Goal: Task Accomplishment & Management: Manage account settings

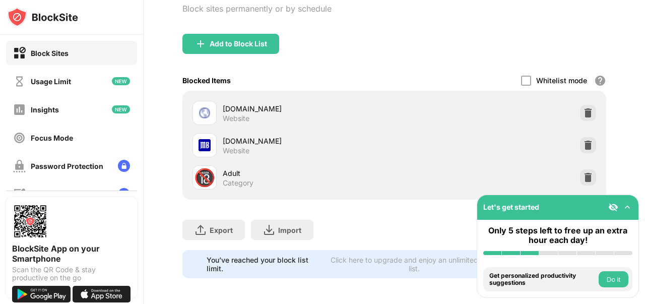
scroll to position [94, 0]
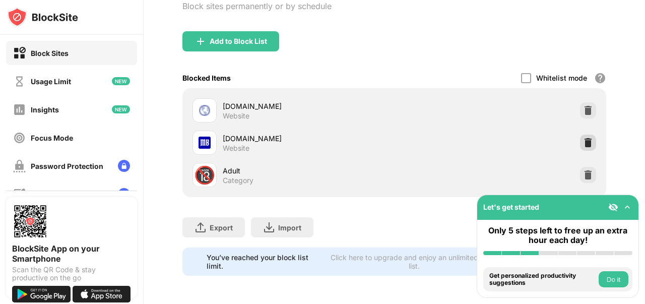
click at [583, 138] on img at bounding box center [588, 143] width 10 height 10
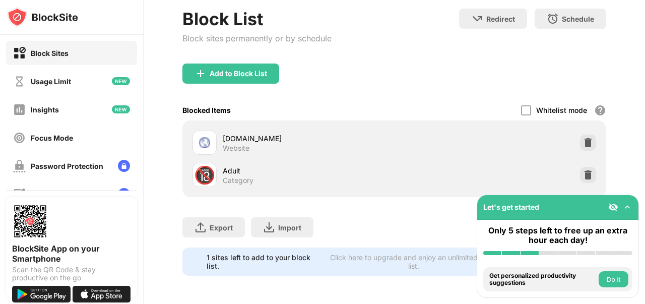
scroll to position [61, 0]
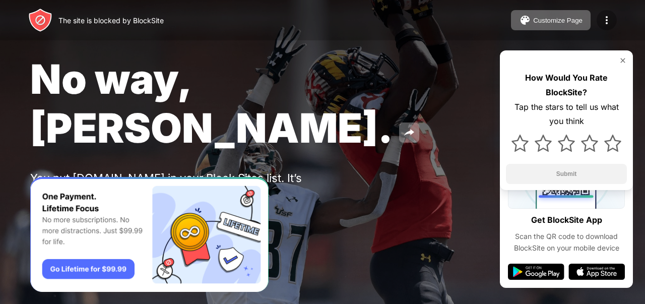
click at [601, 26] on img at bounding box center [606, 20] width 12 height 12
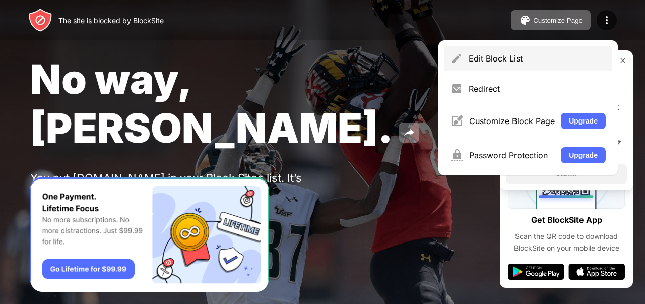
click at [549, 62] on div "Edit Block List" at bounding box center [536, 58] width 137 height 10
